Goal: Task Accomplishment & Management: Manage account settings

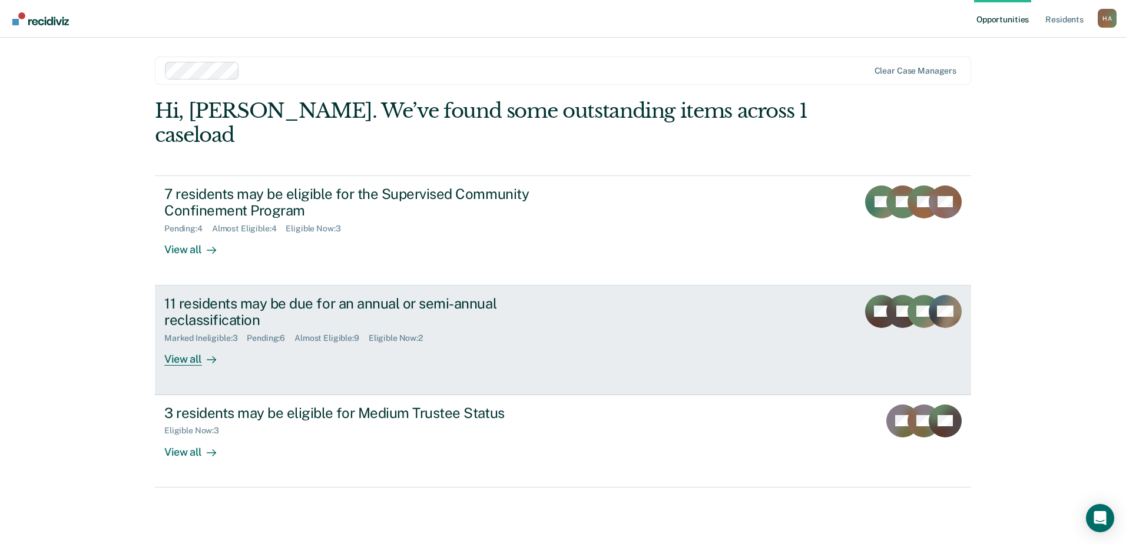
click at [423, 295] on div "11 residents may be due for an annual or semi-annual reclassification" at bounding box center [370, 312] width 413 height 34
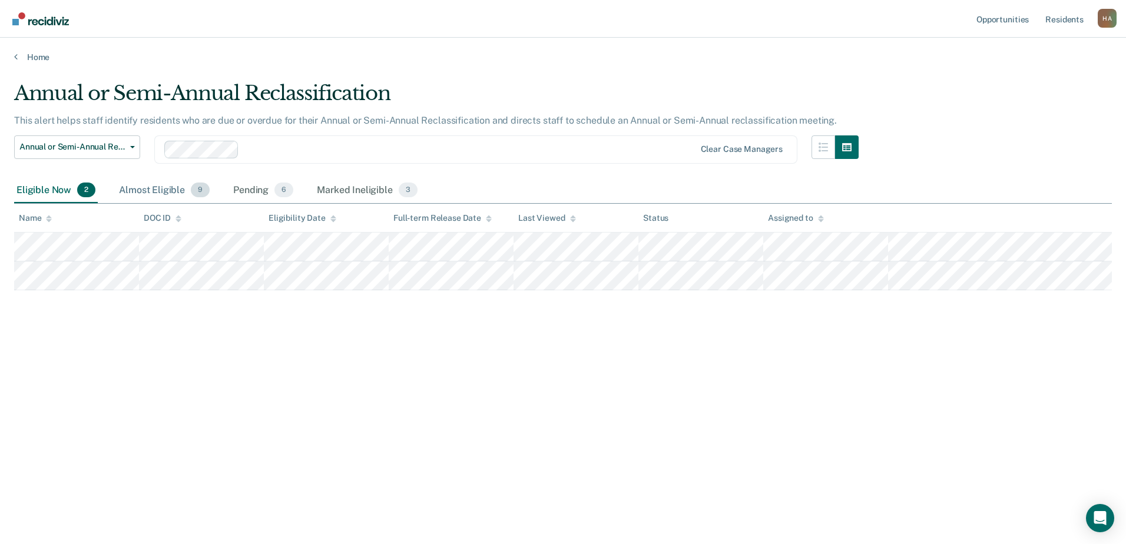
click at [151, 184] on div "Almost Eligible 9" at bounding box center [164, 191] width 95 height 26
